Goal: Task Accomplishment & Management: Complete application form

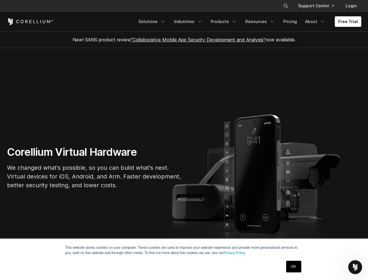
click at [184, 140] on section "Corellium Virtual Hardware We changed what's possible, so you can build what's …" at bounding box center [184, 170] width 368 height 244
click at [286, 6] on icon "Search" at bounding box center [286, 5] width 5 height 5
click at [286, 6] on div "×" at bounding box center [286, 5] width 6 height 9
click at [356, 267] on icon "Open Intercom Messenger" at bounding box center [356, 267] width 10 height 10
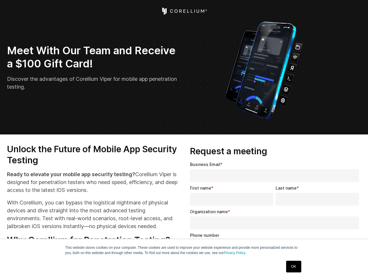
select select "**"
click at [276, 220] on input "Organization name *" at bounding box center [274, 222] width 169 height 13
